Goal: Navigation & Orientation: Find specific page/section

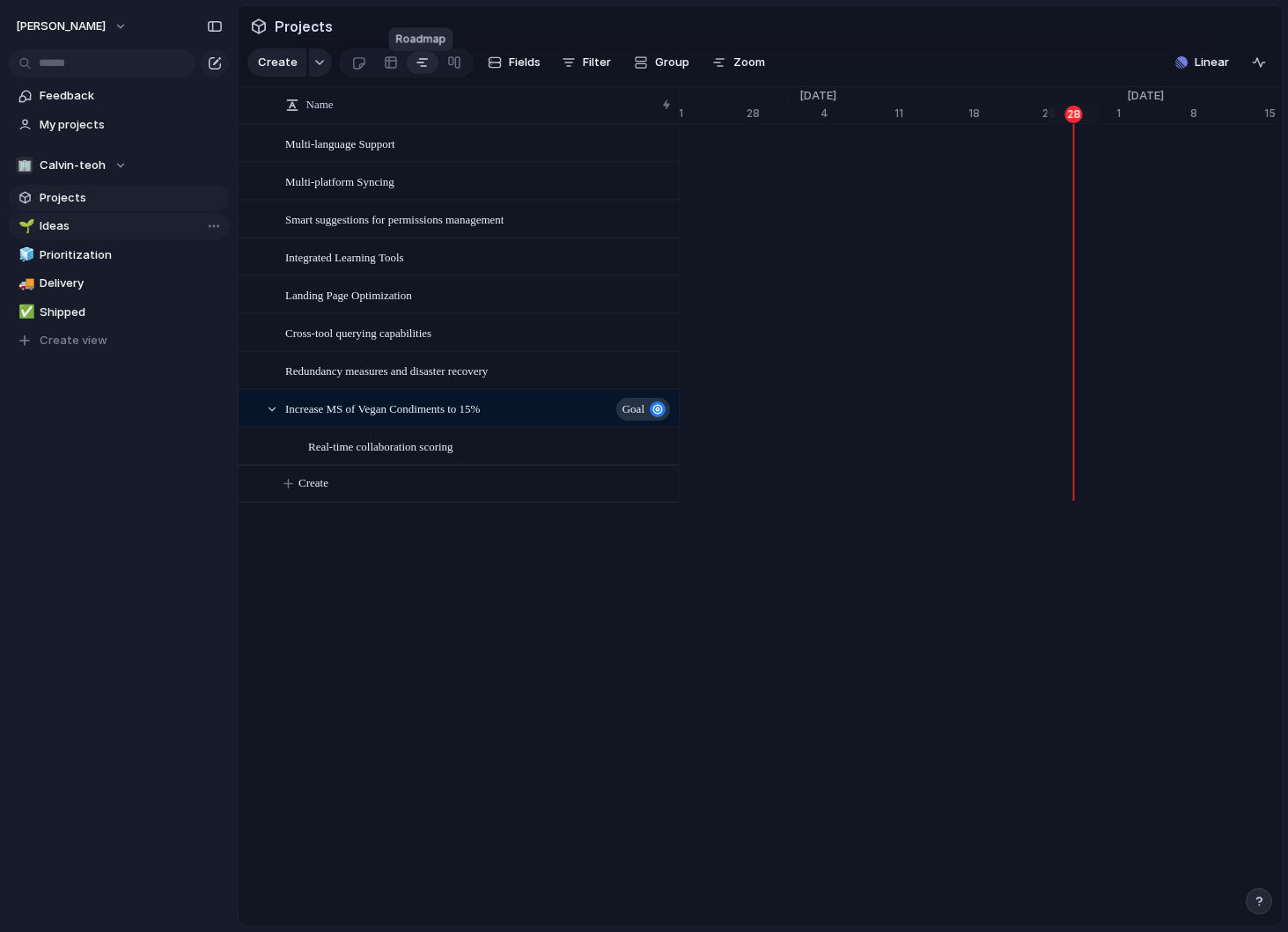
scroll to position [0, 11469]
click at [64, 275] on span "Delivery" at bounding box center [131, 283] width 183 height 18
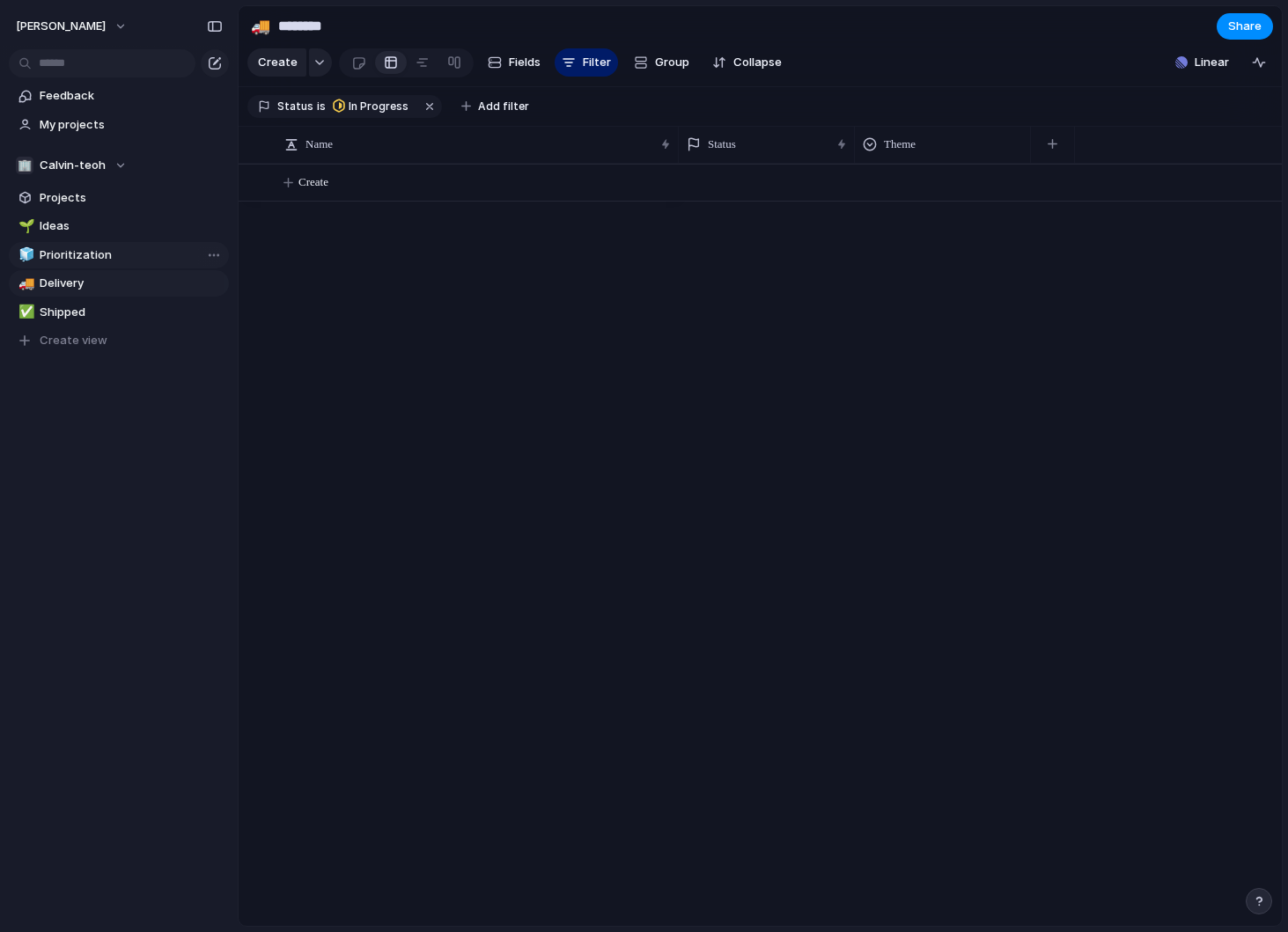
click at [71, 254] on span "Prioritization" at bounding box center [131, 254] width 183 height 18
type input "**********"
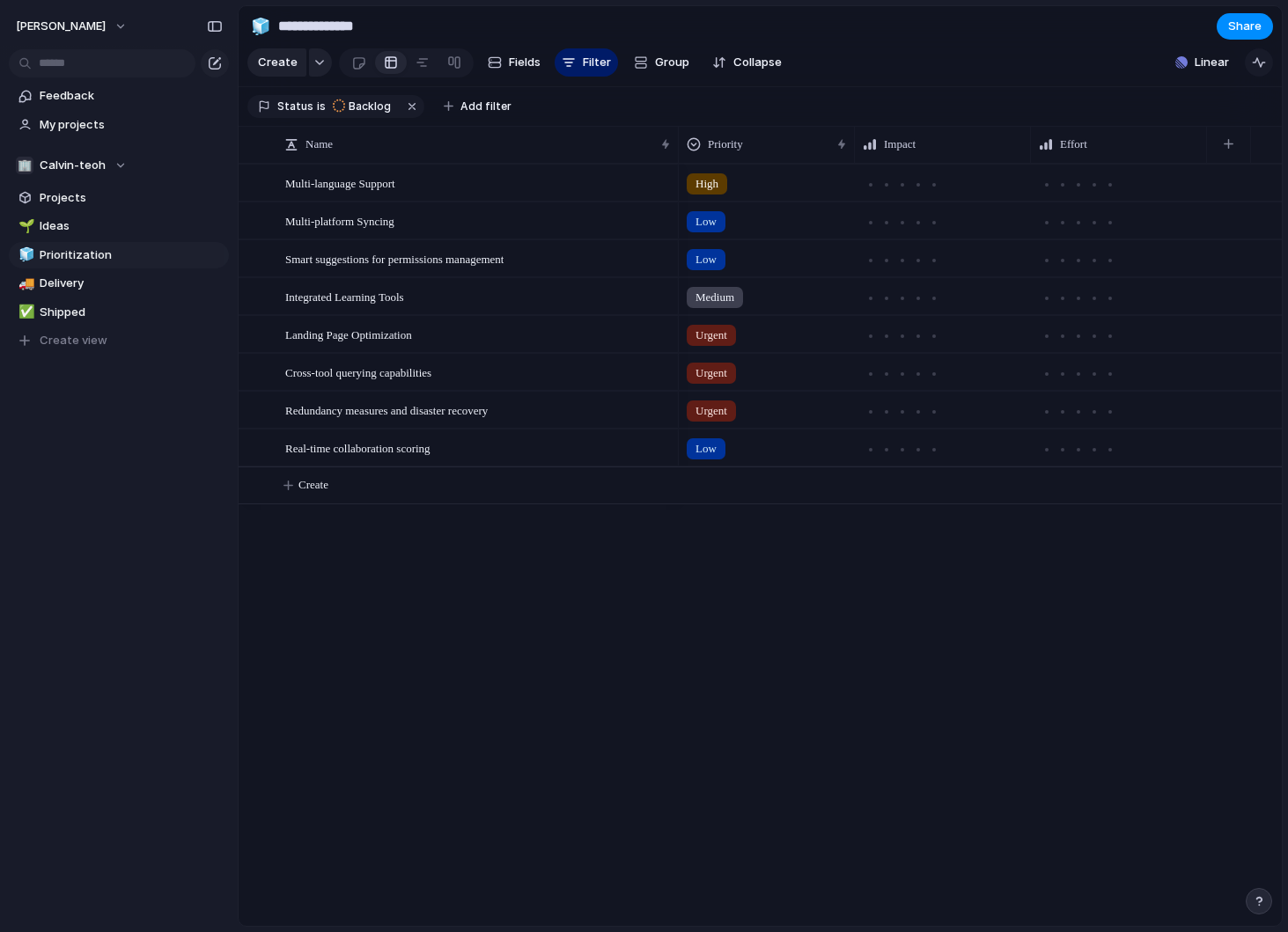
click at [1255, 70] on div "button" at bounding box center [1258, 62] width 14 height 14
click at [1257, 70] on div "button" at bounding box center [1258, 62] width 14 height 14
click at [98, 23] on button "[PERSON_NAME]" at bounding box center [72, 26] width 128 height 28
drag, startPoint x: 137, startPoint y: 339, endPoint x: 123, endPoint y: 267, distance: 73.3
click at [137, 338] on div "Settings Invite members Change theme Sign out" at bounding box center [644, 466] width 1288 height 932
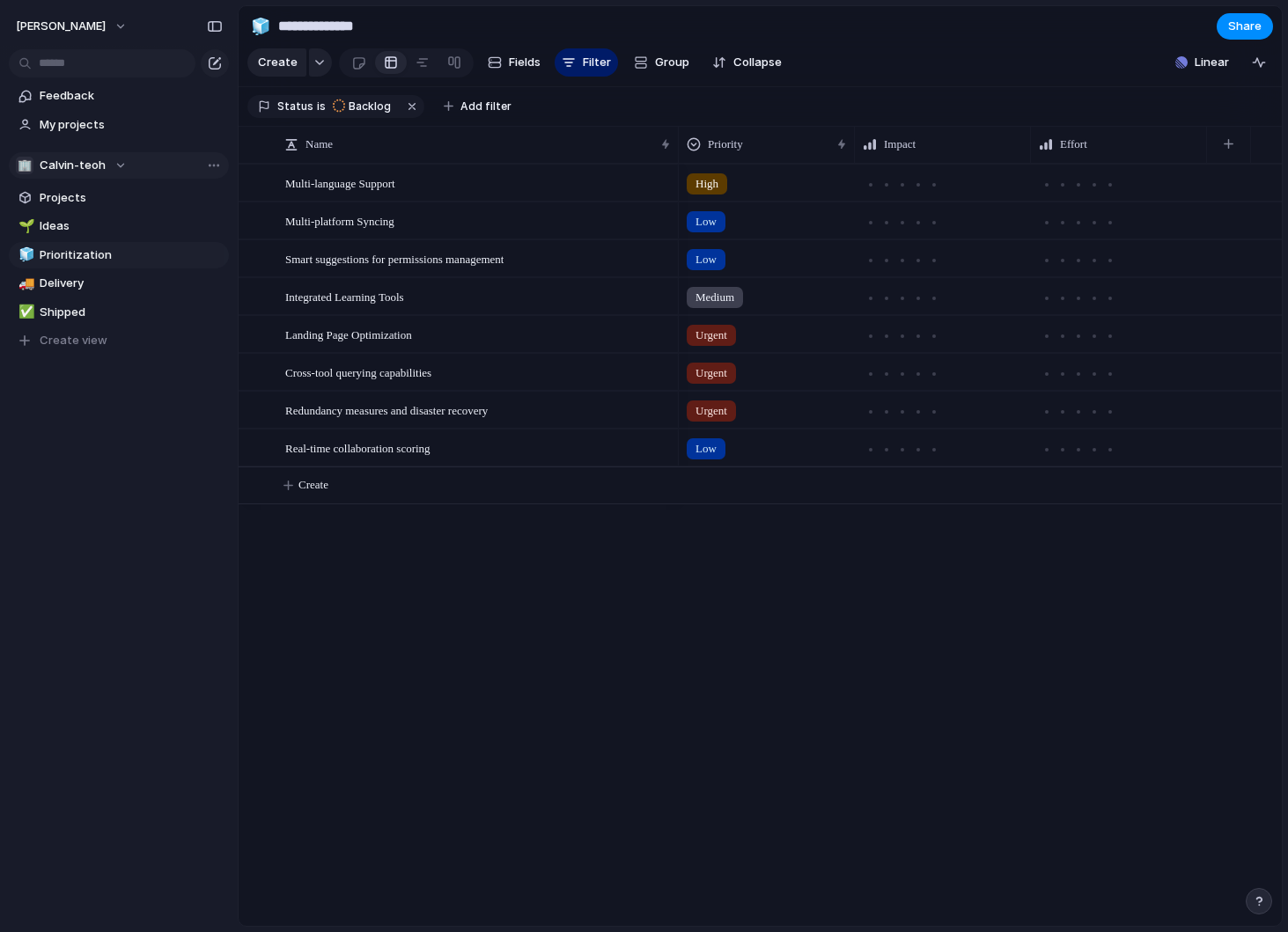
click at [94, 170] on span "Calvin-teoh" at bounding box center [72, 165] width 66 height 18
click at [94, 170] on div "🏢 Calvin-teoh ⚡ [PERSON_NAME] Corp Create new team" at bounding box center [644, 466] width 1288 height 932
click at [64, 343] on span "Create view" at bounding box center [73, 340] width 68 height 18
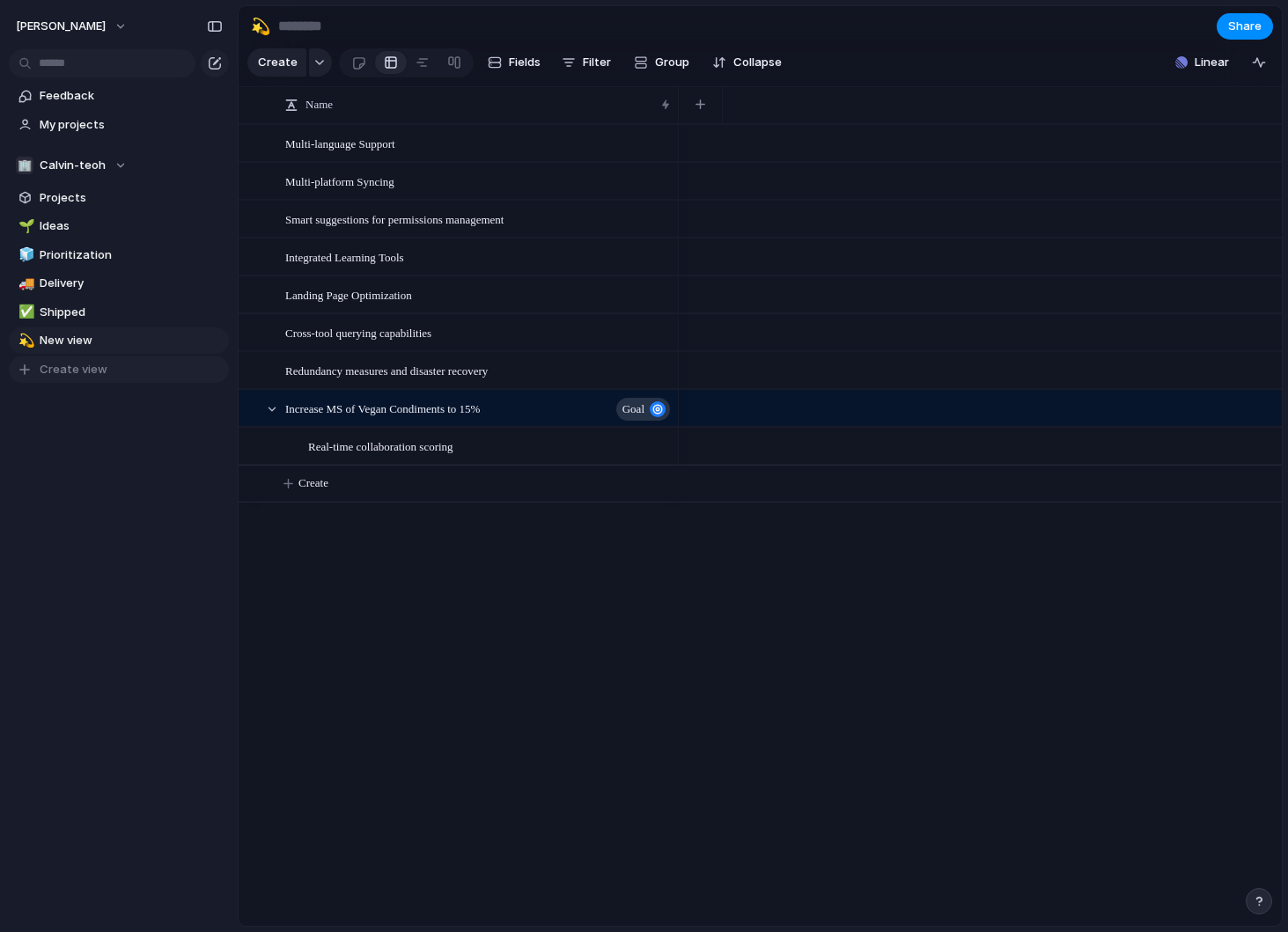
drag, startPoint x: 156, startPoint y: 432, endPoint x: 67, endPoint y: 380, distance: 103.1
click at [156, 432] on div "Feedback My projects 🏢 Calvin-teoh Projects 🌱 Ideas 🧊 Prioritization 🚚 Delivery…" at bounding box center [119, 263] width 238 height 525
click at [69, 279] on span "Delivery" at bounding box center [131, 283] width 183 height 18
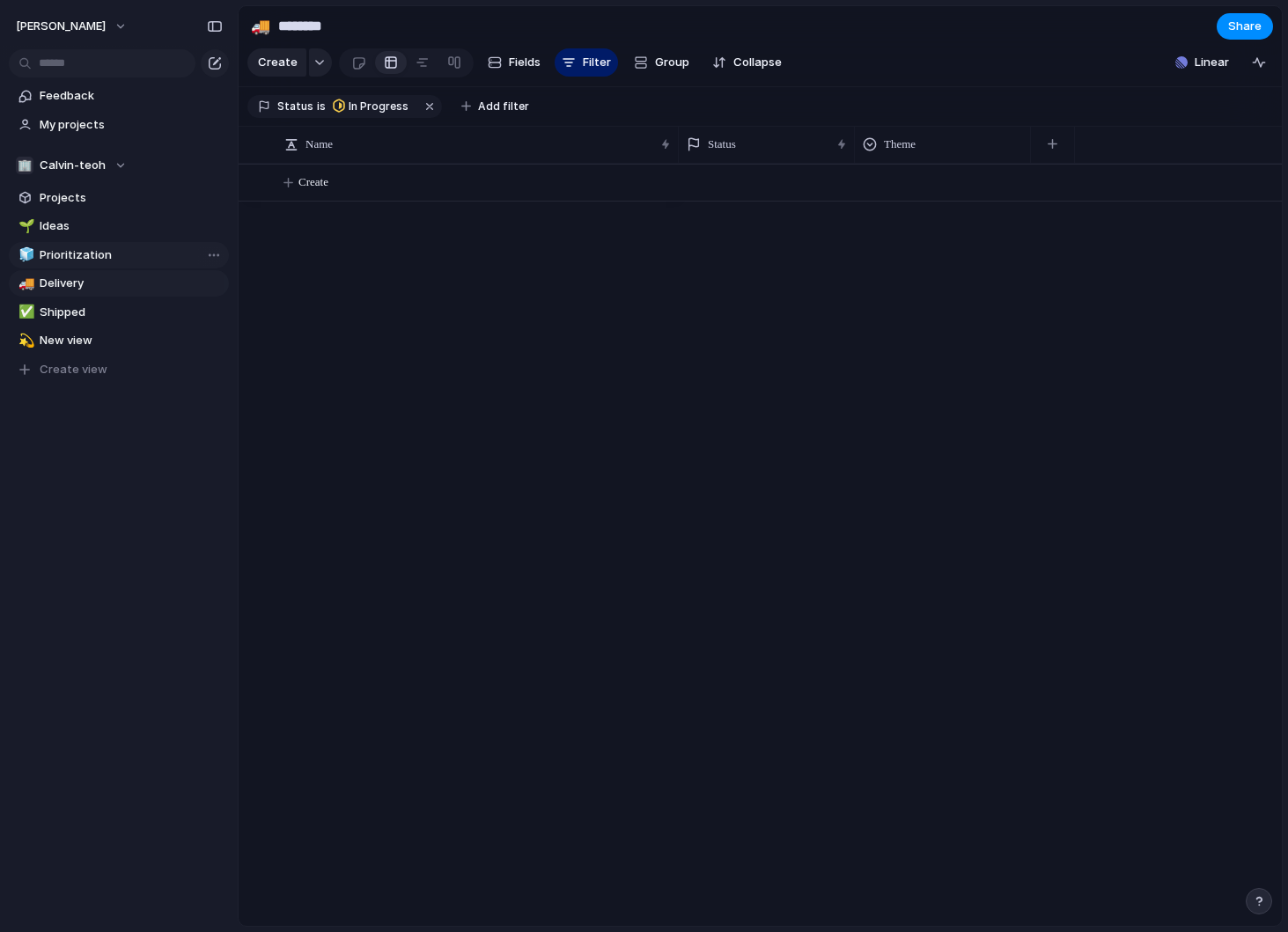
click at [72, 258] on span "Prioritization" at bounding box center [131, 254] width 183 height 18
type input "**********"
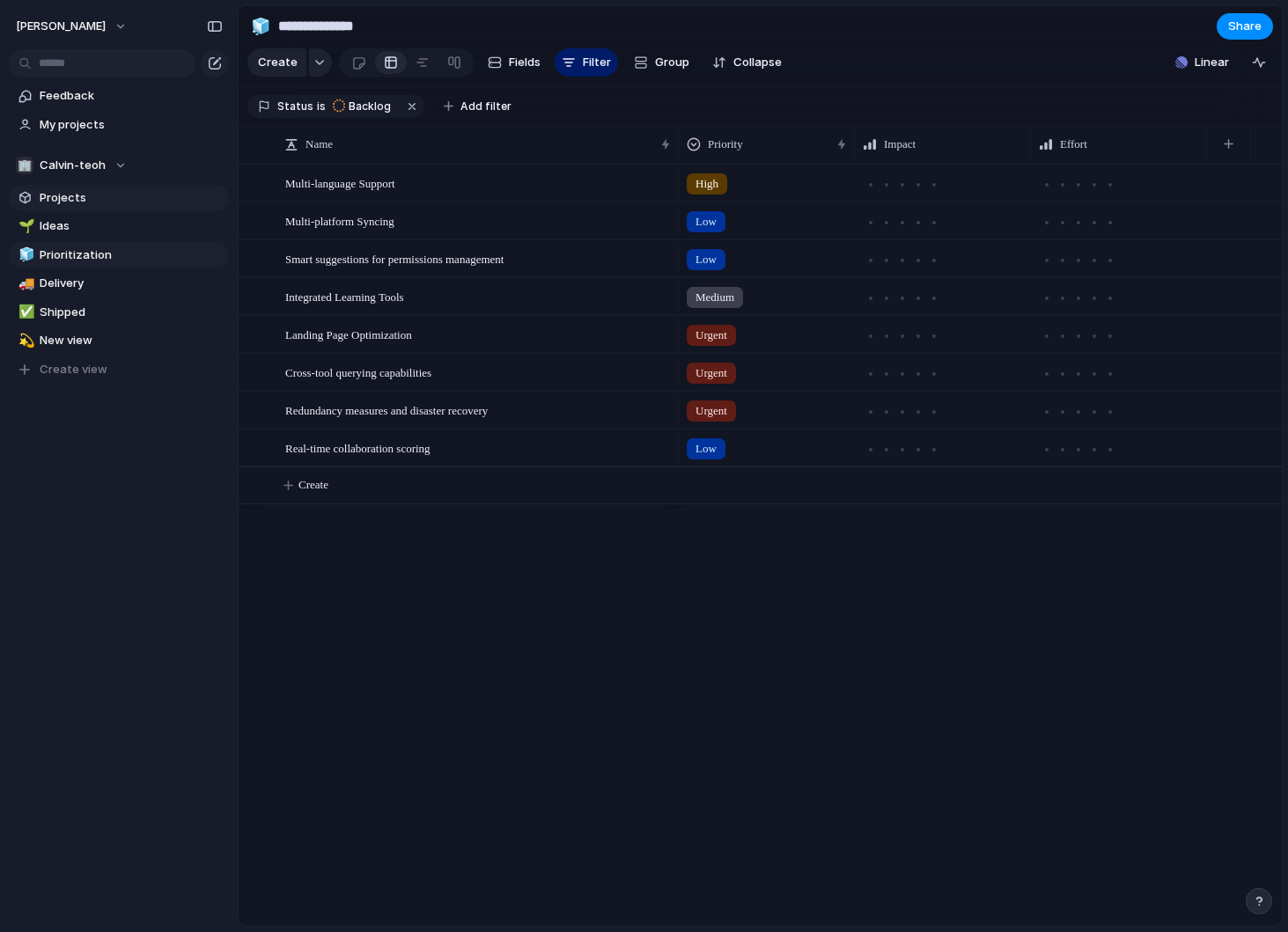
click at [58, 190] on span "Projects" at bounding box center [131, 198] width 183 height 18
